Goal: Navigation & Orientation: Find specific page/section

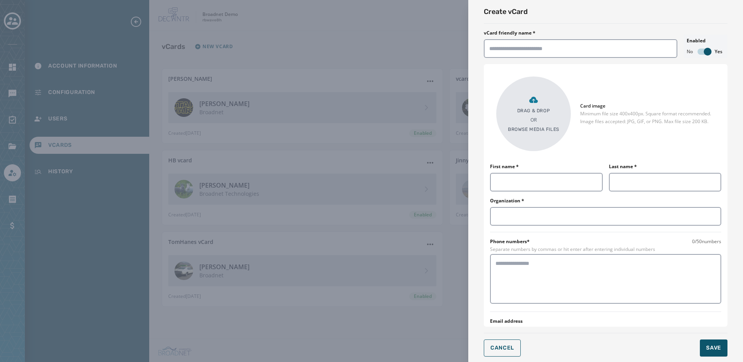
scroll to position [226, 0]
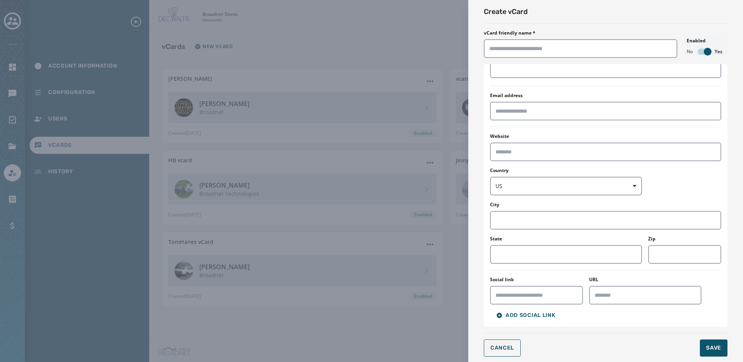
click at [52, 227] on div "Create vCard vCard friendly name * Enabled No Yes Drag & Drop OR Browse media f…" at bounding box center [371, 181] width 743 height 362
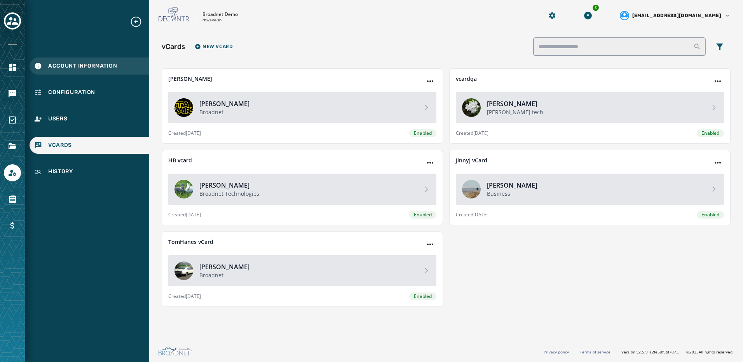
click at [54, 66] on span "Account Information" at bounding box center [82, 66] width 69 height 8
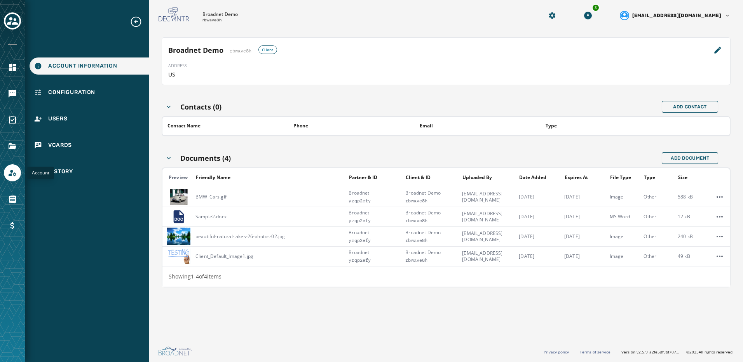
click at [15, 174] on icon "Navigate to Account" at bounding box center [13, 173] width 8 height 7
click at [13, 92] on icon "Navigate to Messaging" at bounding box center [13, 94] width 8 height 8
